Goal: Transaction & Acquisition: Purchase product/service

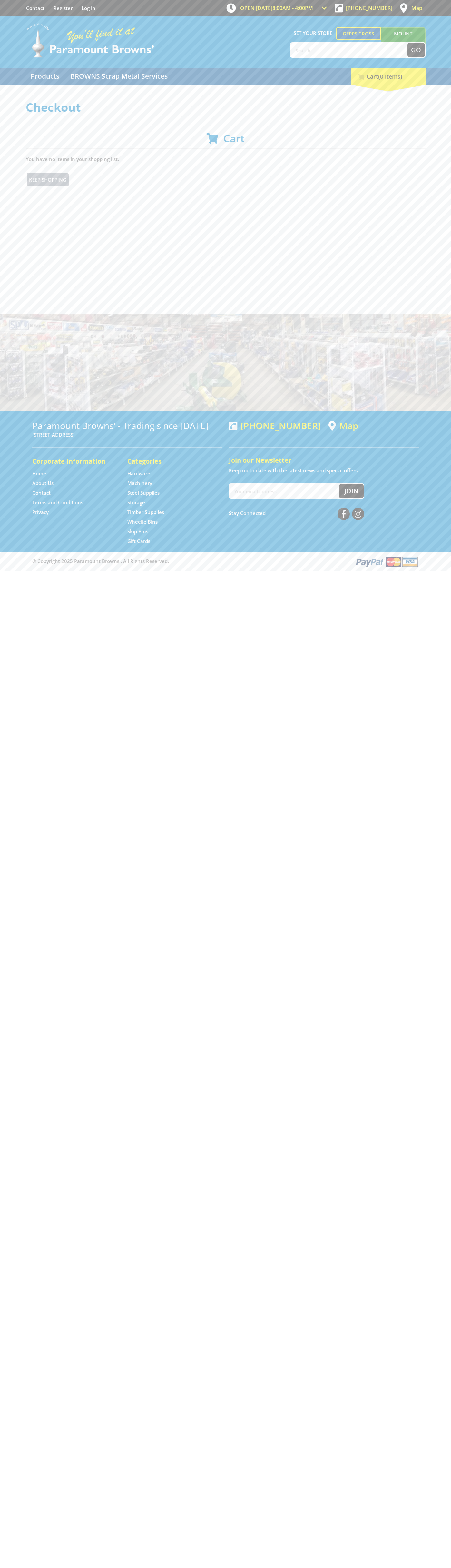
click at [333, 31] on span "Set your store" at bounding box center [313, 33] width 46 height 11
click at [439, 571] on html "Skip to Content Skip to Navigation OPEN [DATE] 8:00am - 4:00pm Trading Hours Ha…" at bounding box center [226, 285] width 451 height 571
click at [202, 571] on html "Skip to Content Skip to Navigation OPEN [DATE] 8:00am - 4:00pm Trading Hours Ha…" at bounding box center [226, 285] width 451 height 571
click at [8, 571] on html "Skip to Content Skip to Navigation OPEN [DATE] 8:00am - 4:00pm Trading Hours Ha…" at bounding box center [226, 285] width 451 height 571
